Goal: Task Accomplishment & Management: Complete application form

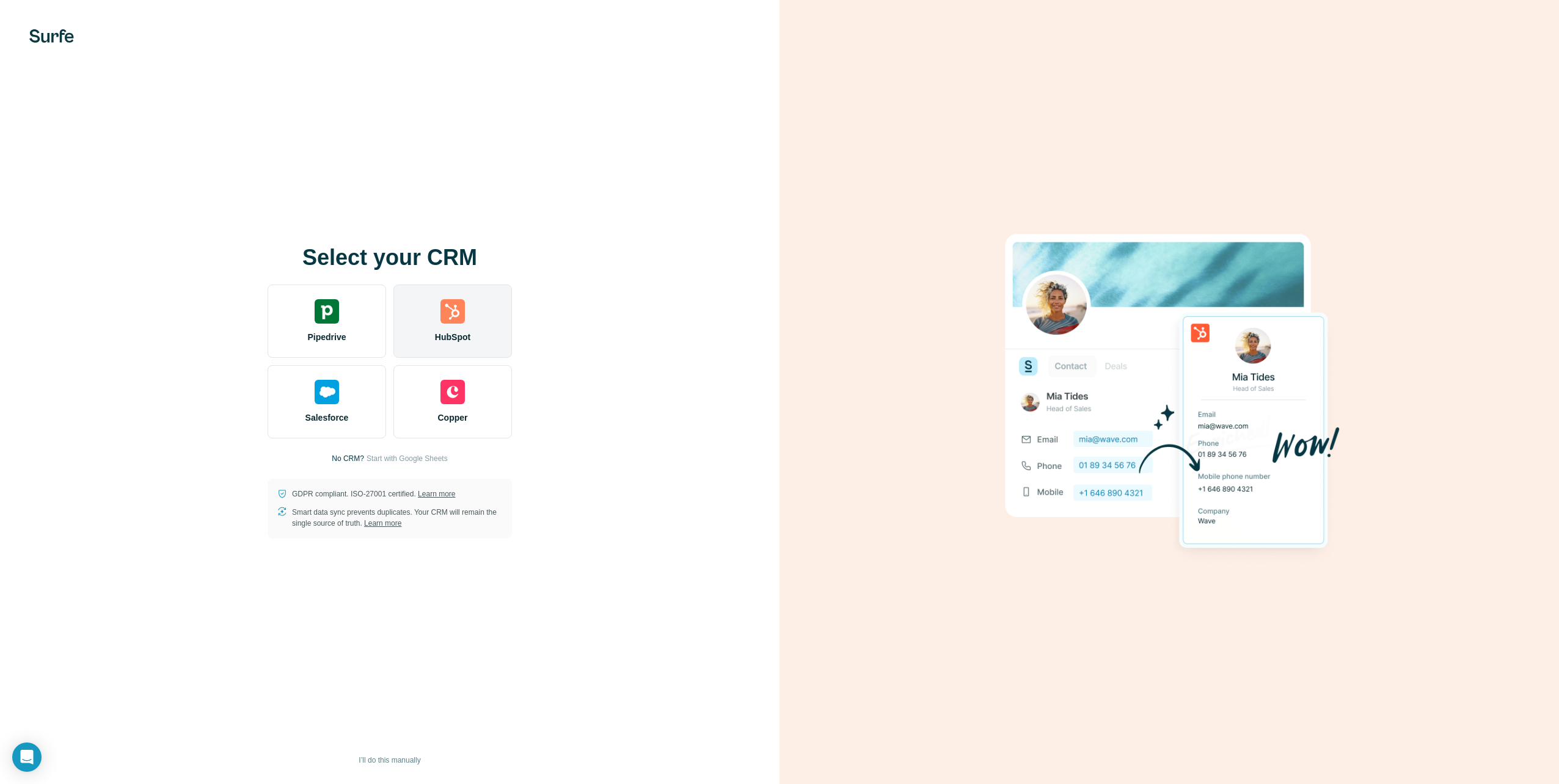
click at [459, 319] on img at bounding box center [452, 311] width 24 height 24
click at [453, 316] on img at bounding box center [452, 311] width 24 height 24
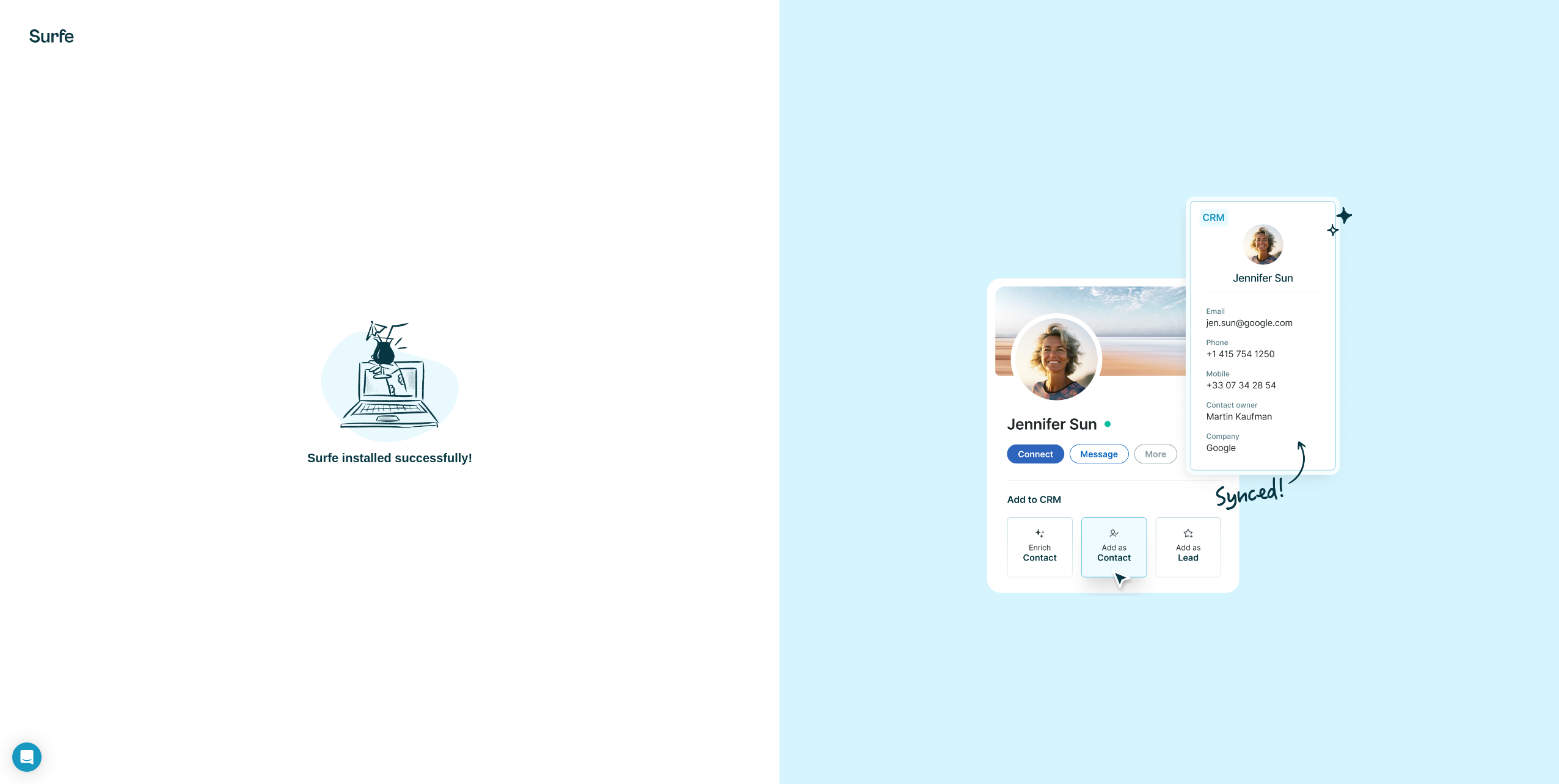
click at [403, 132] on div "Surfe installed successfully!" at bounding box center [390, 392] width 779 height 784
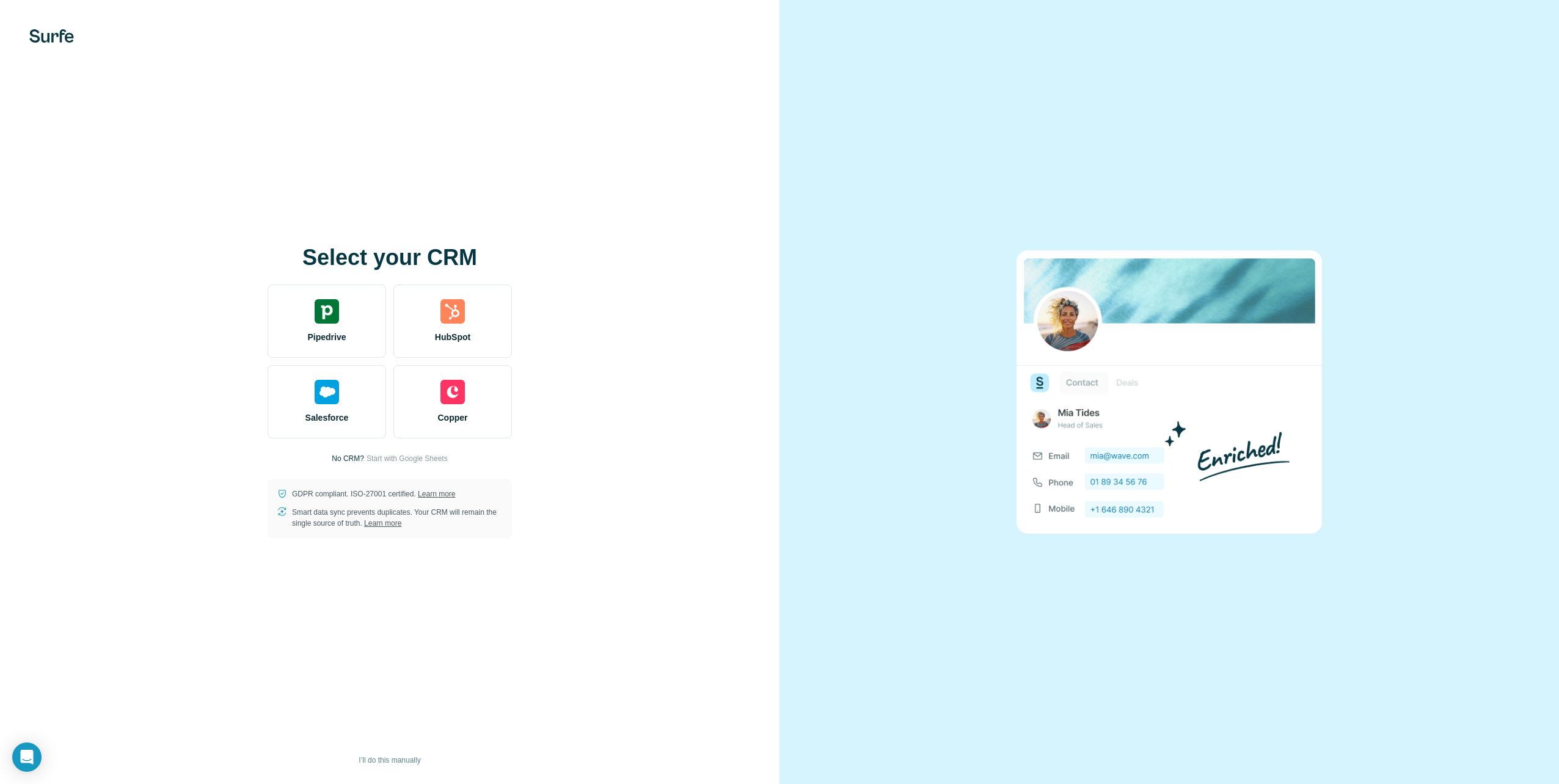
click at [58, 38] on img at bounding box center [51, 36] width 45 height 14
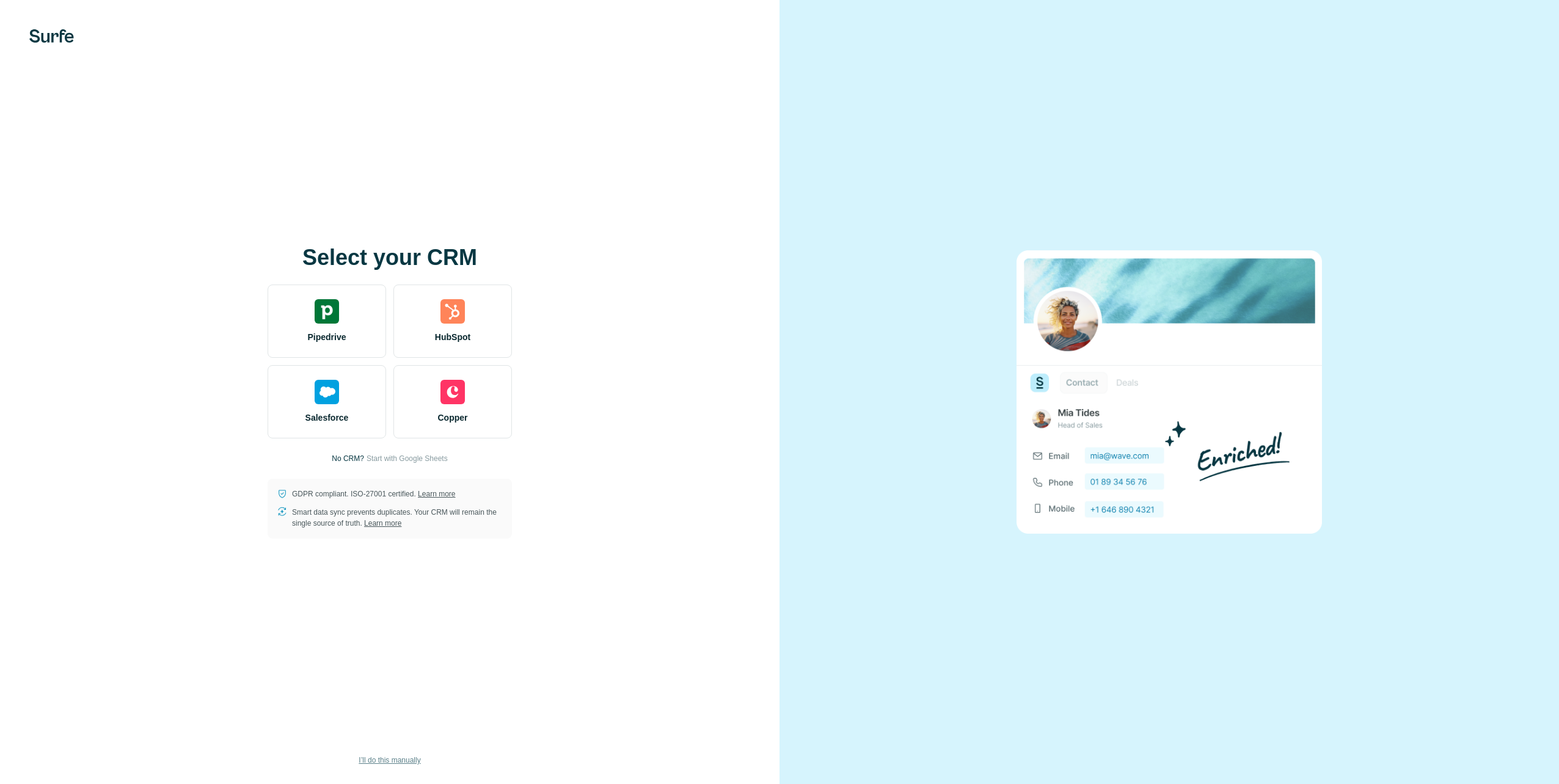
click at [401, 759] on span "I’ll do this manually" at bounding box center [389, 760] width 62 height 11
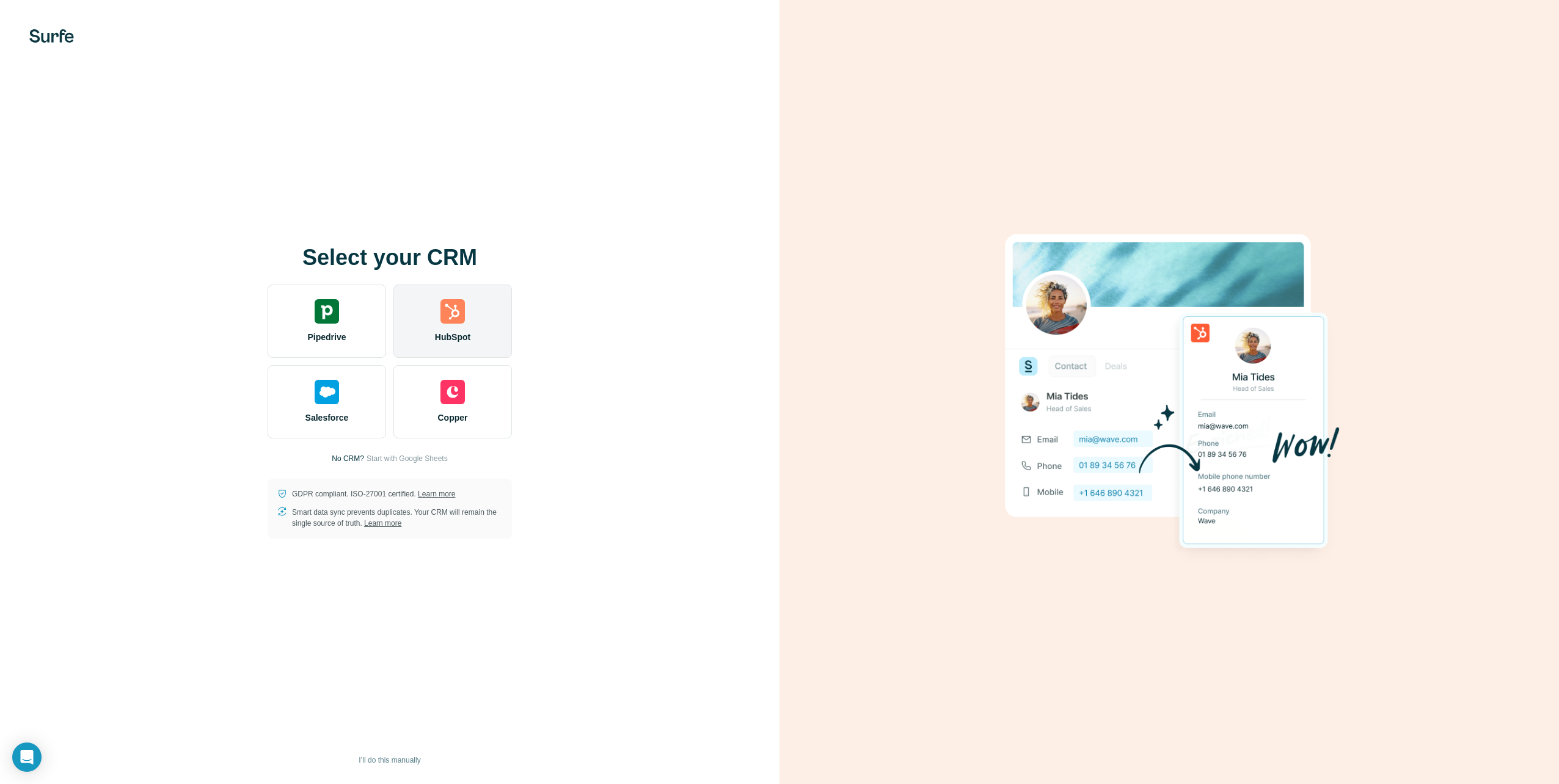
click at [464, 333] on span "HubSpot" at bounding box center [453, 337] width 36 height 12
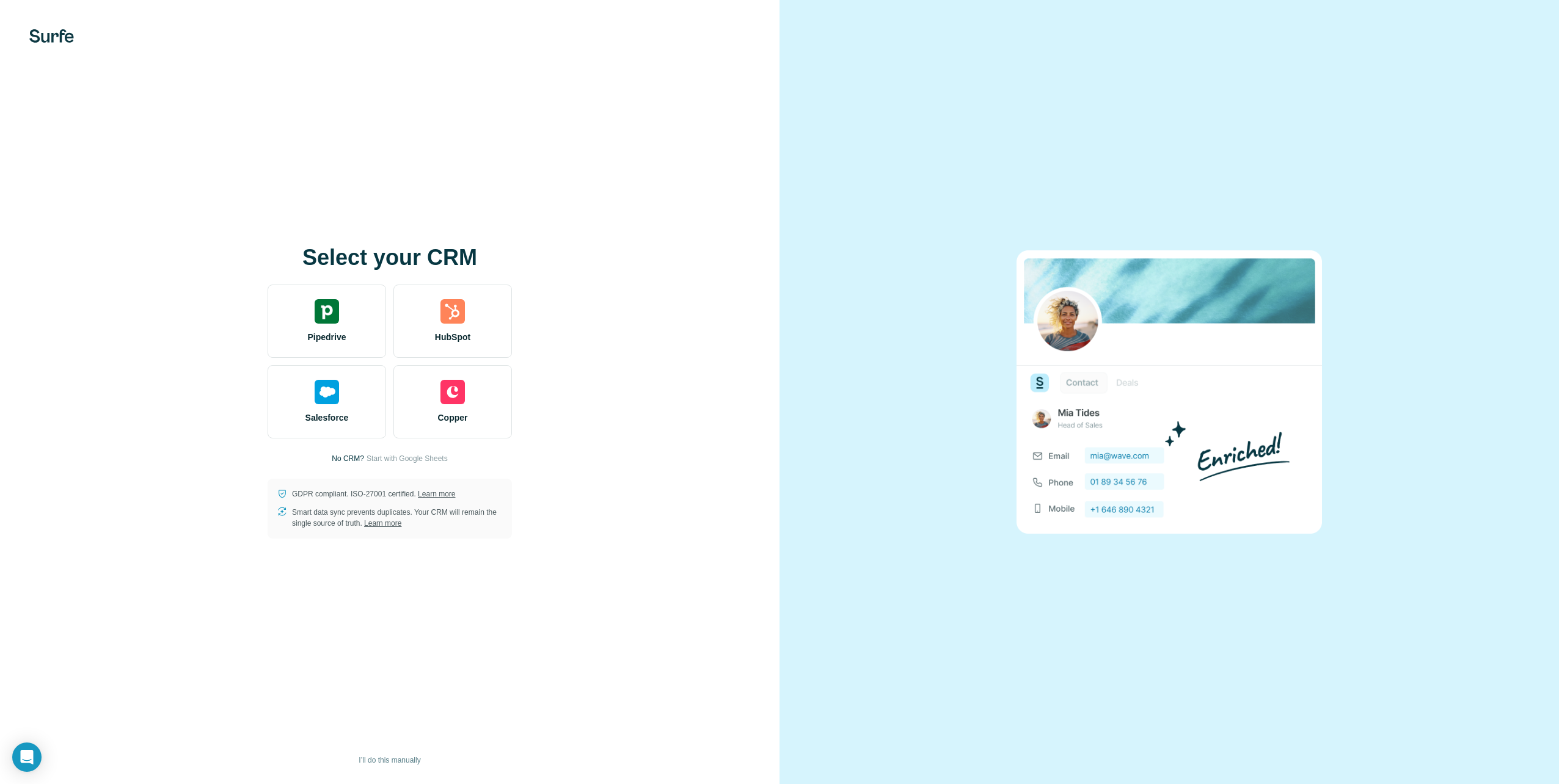
drag, startPoint x: 508, startPoint y: 176, endPoint x: 449, endPoint y: 67, distance: 123.9
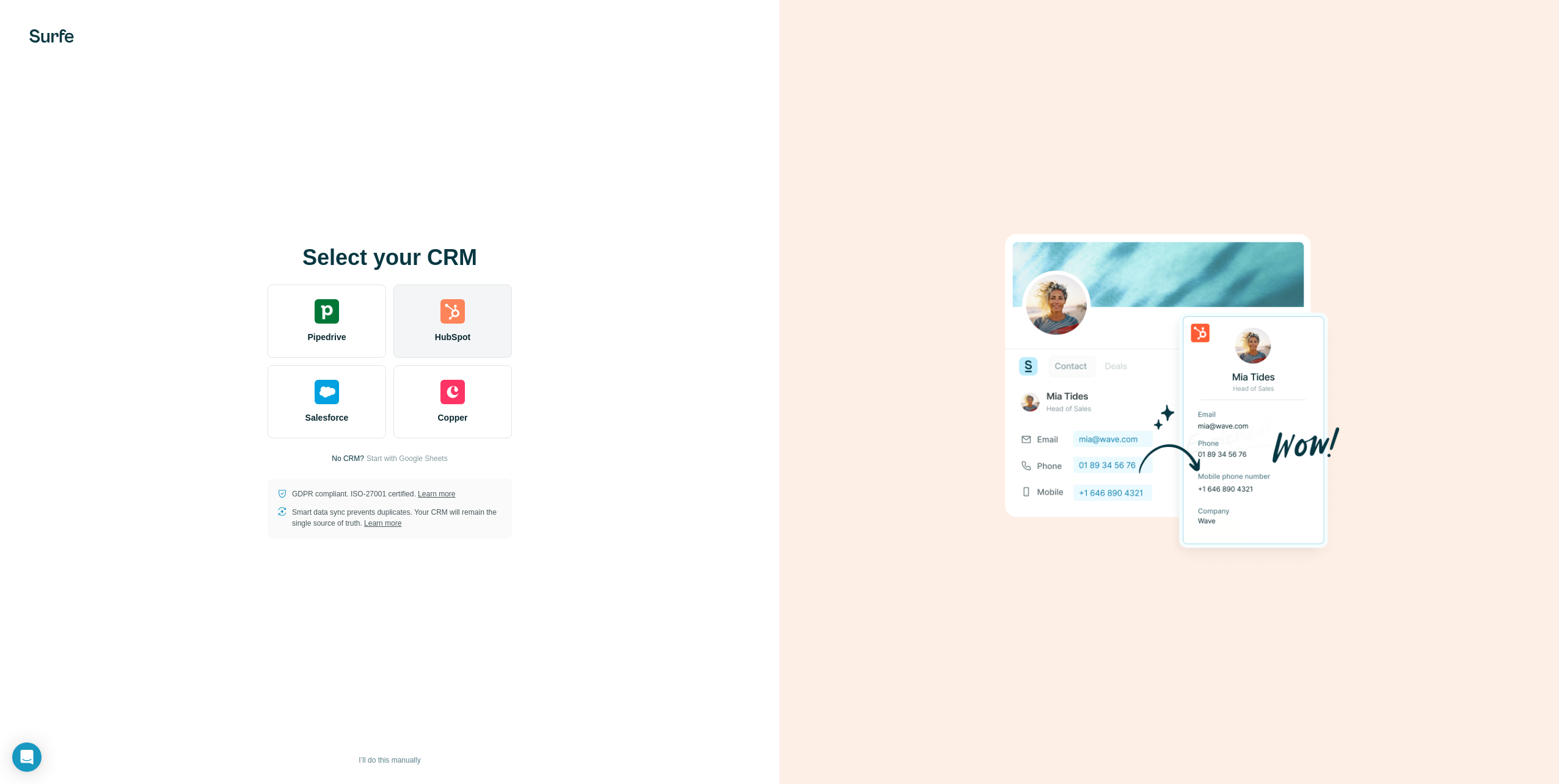
click at [455, 333] on span "HubSpot" at bounding box center [453, 337] width 36 height 12
